Goal: Task Accomplishment & Management: Use online tool/utility

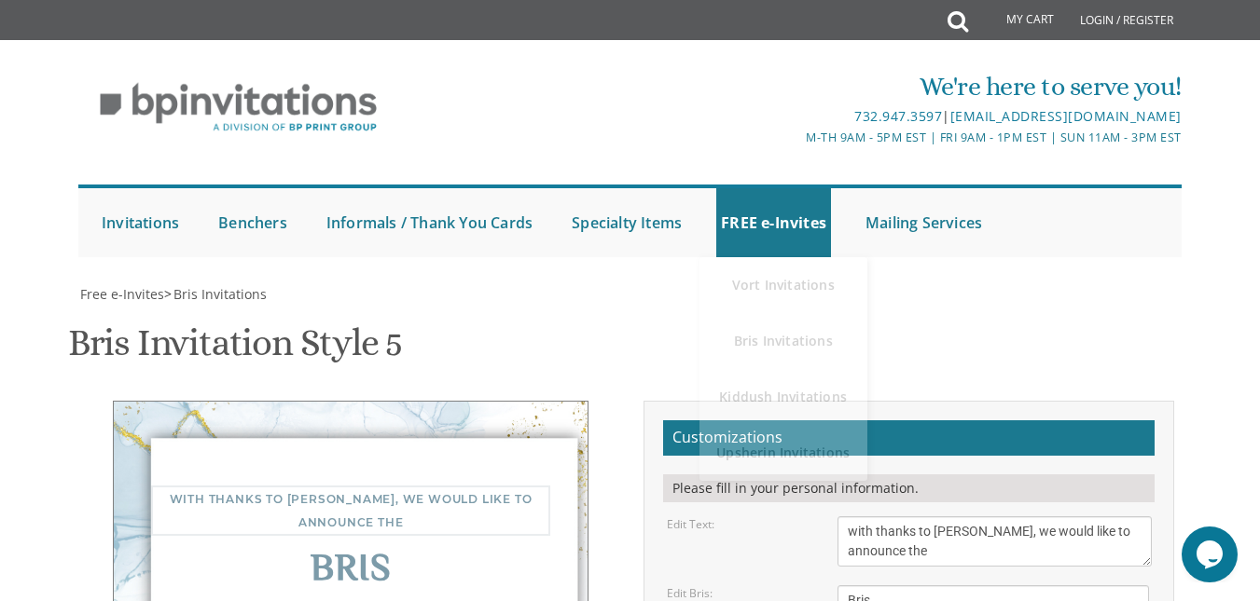
scroll to position [20, 0]
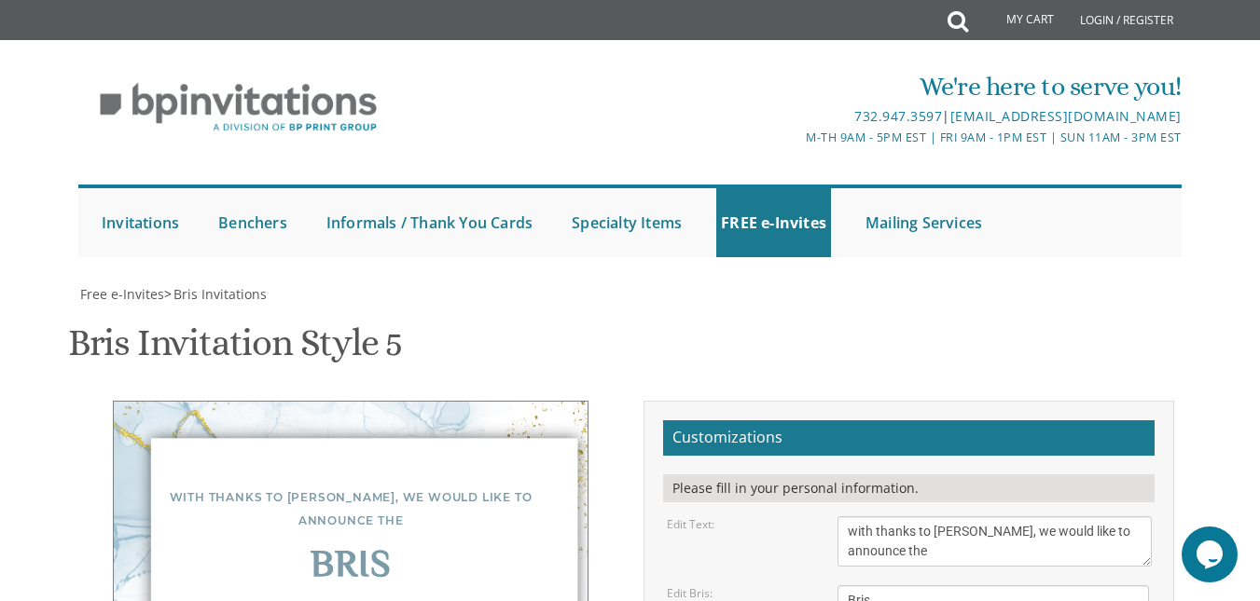
scroll to position [0, 0]
drag, startPoint x: 936, startPoint y: 131, endPoint x: 844, endPoint y: 106, distance: 95.7
click at [844, 517] on textarea "With gratitude to Hashem We would like to inform you of the" at bounding box center [993, 542] width 313 height 50
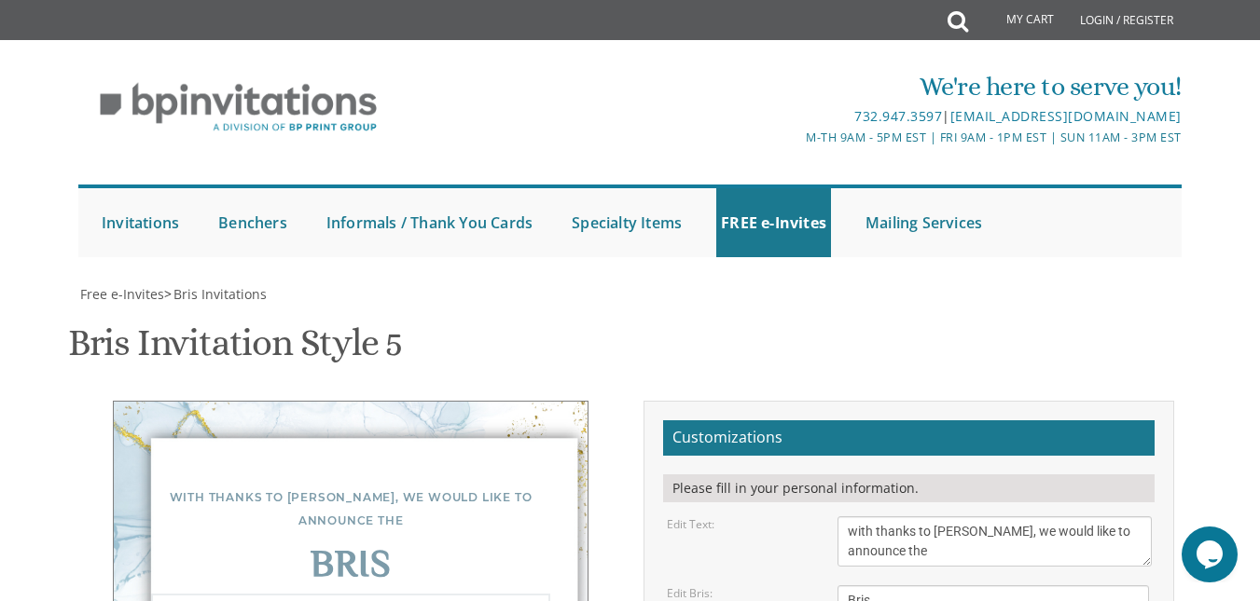
drag, startPoint x: 1025, startPoint y: 308, endPoint x: 831, endPoint y: 227, distance: 209.9
drag, startPoint x: 1047, startPoint y: 400, endPoint x: 908, endPoint y: 372, distance: 141.7
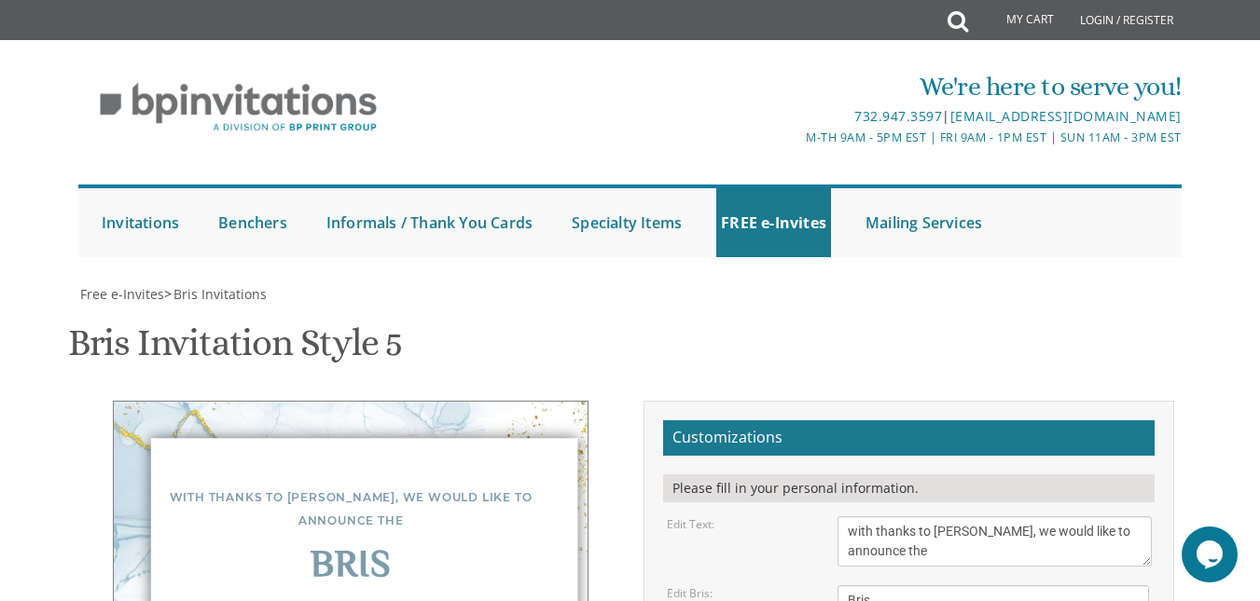
drag, startPoint x: 1042, startPoint y: 398, endPoint x: 859, endPoint y: 338, distance: 193.1
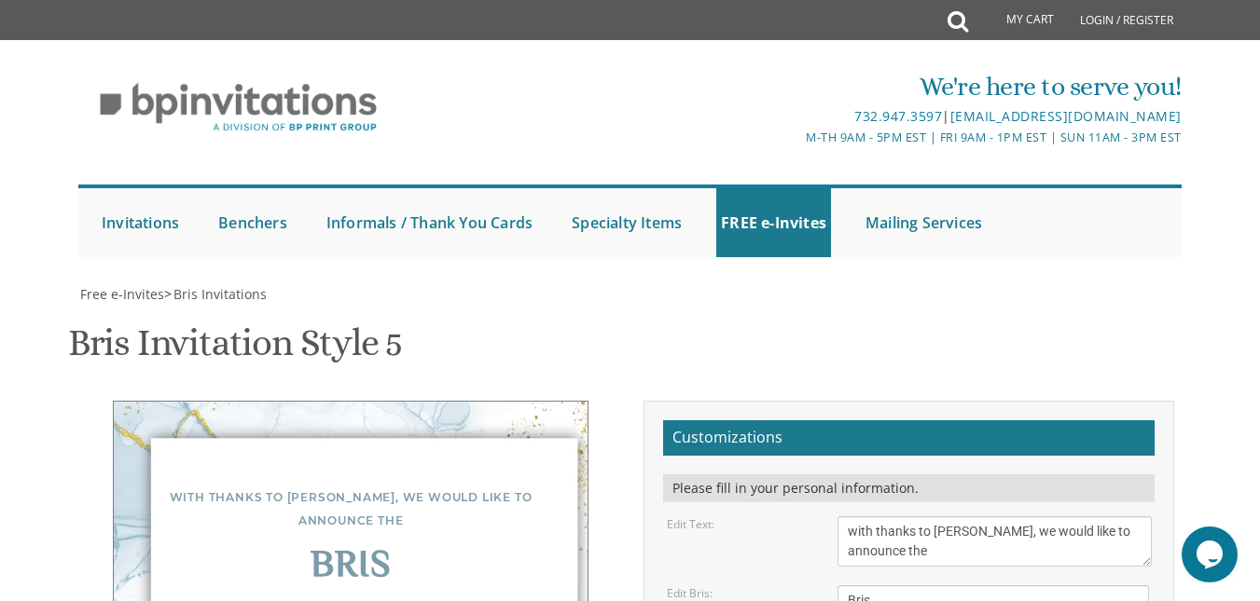
scroll to position [392, 0]
